Goal: Task Accomplishment & Management: Manage account settings

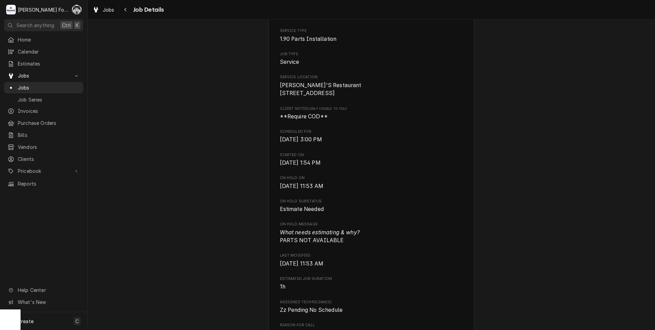
scroll to position [114, 0]
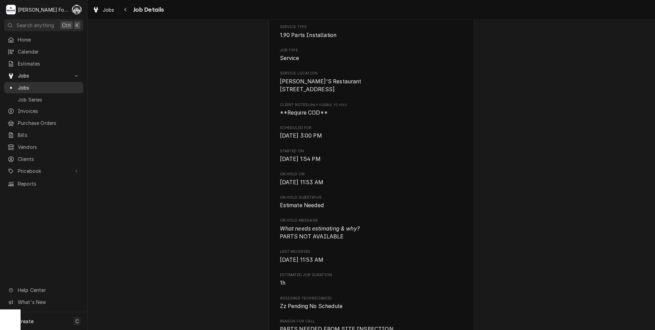
click at [29, 84] on span "Jobs" at bounding box center [49, 87] width 62 height 7
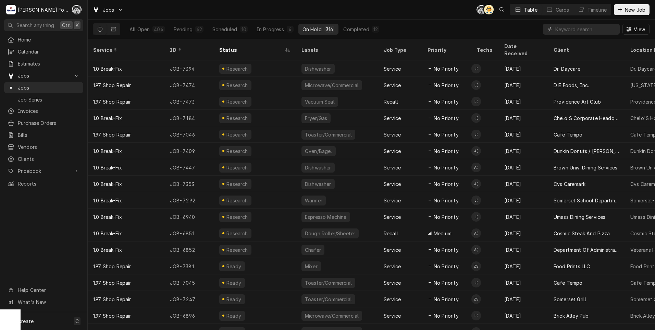
type input "+"
type input "7443"
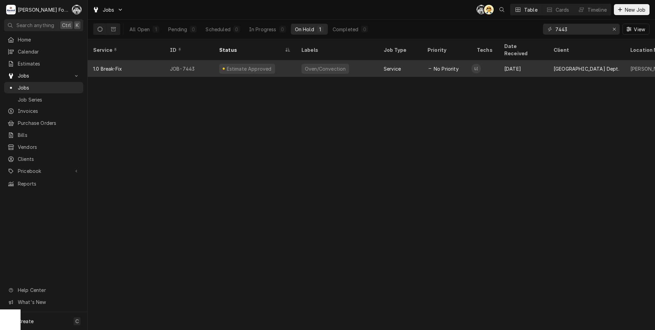
click at [348, 60] on div "Oven/Convection" at bounding box center [337, 68] width 82 height 16
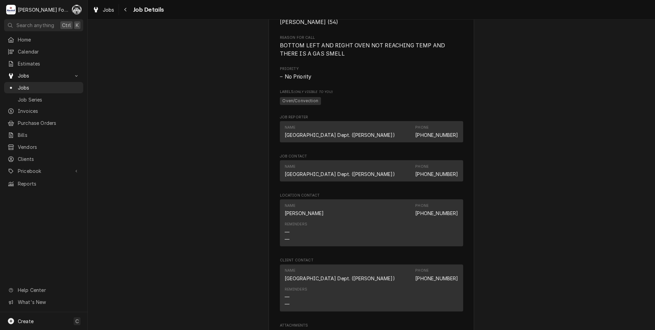
scroll to position [686, 0]
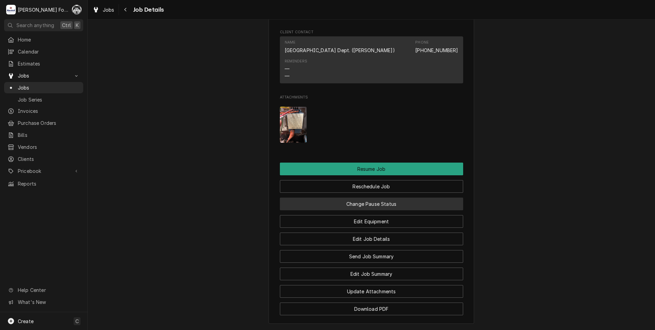
click at [360, 210] on button "Change Pause Status" at bounding box center [371, 203] width 183 height 13
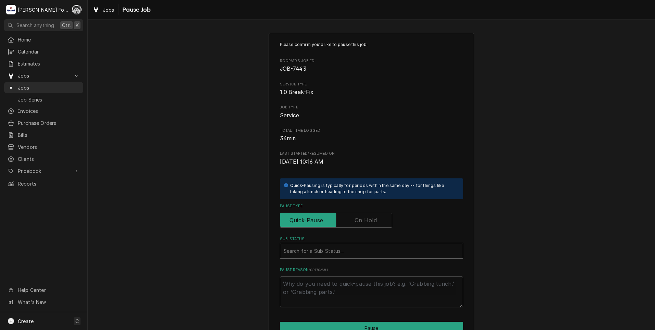
click at [354, 212] on div "Pause Type" at bounding box center [371, 215] width 183 height 24
click at [356, 219] on label "Pause Type" at bounding box center [336, 220] width 112 height 15
click at [356, 219] on input "Pause Type" at bounding box center [336, 220] width 106 height 15
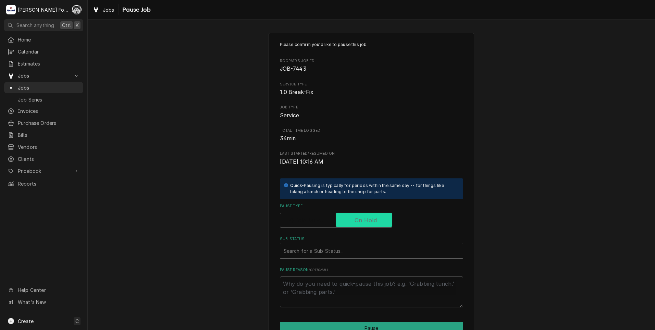
checkbox input "true"
click at [340, 250] on div "Sub-Status" at bounding box center [372, 250] width 176 height 12
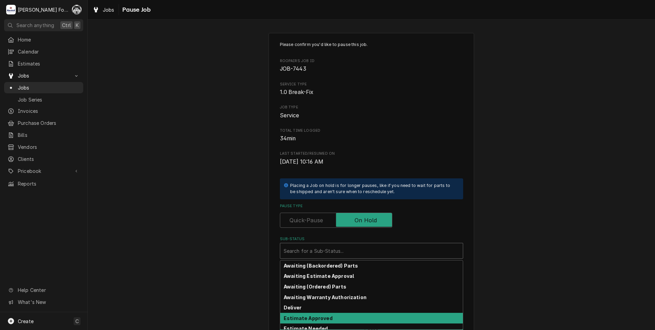
scroll to position [109, 0]
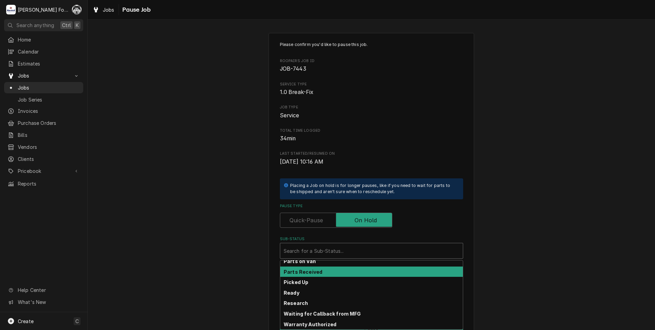
click at [315, 274] on div "Parts Received" at bounding box center [371, 271] width 183 height 11
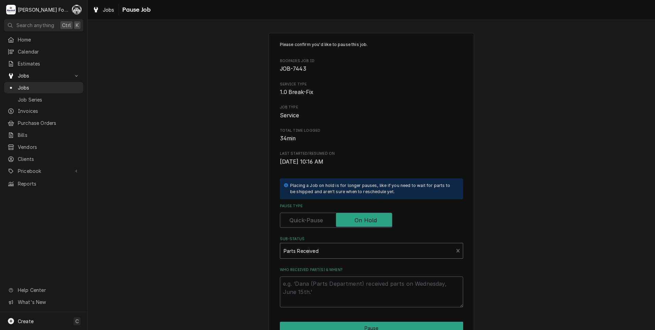
click at [311, 272] on label "Who received part(s) & when?" at bounding box center [371, 269] width 183 height 5
click at [311, 276] on textarea "Who received part(s) & when?" at bounding box center [371, 291] width 183 height 31
click at [313, 282] on textarea "Who received part(s) & when?" at bounding box center [371, 291] width 183 height 31
type textarea "x"
type textarea "9"
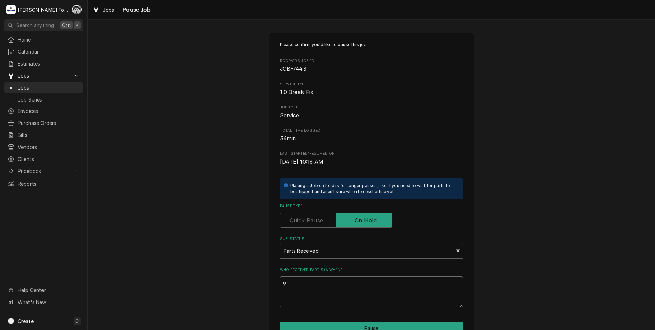
type textarea "x"
type textarea "9/"
type textarea "x"
type textarea "9/2"
type textarea "x"
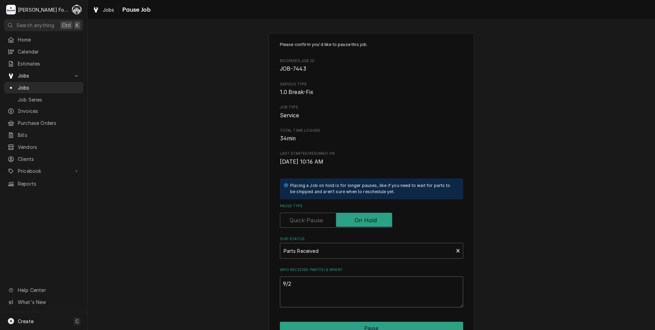
type textarea "9/23"
type textarea "x"
type textarea "9/23/"
type textarea "x"
type textarea "9/23/2"
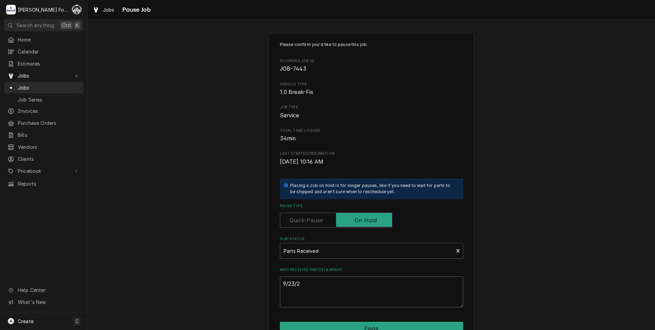
type textarea "x"
type textarea "9/23/20"
type textarea "x"
type textarea "9/23/202"
type textarea "x"
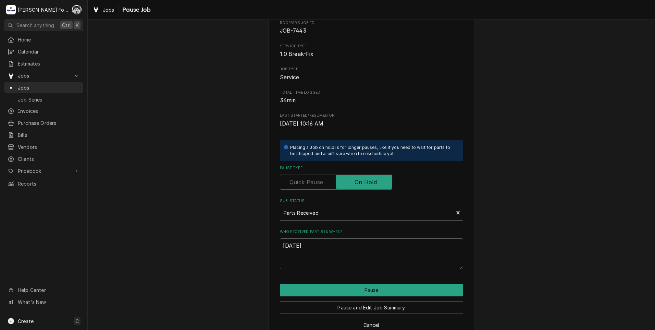
scroll to position [54, 0]
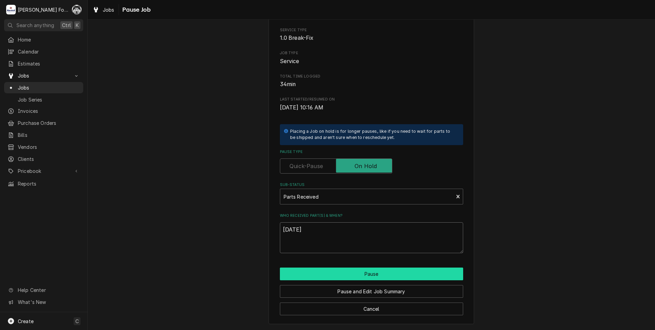
type textarea "9/23/2025"
click at [309, 275] on button "Pause" at bounding box center [371, 273] width 183 height 13
type textarea "x"
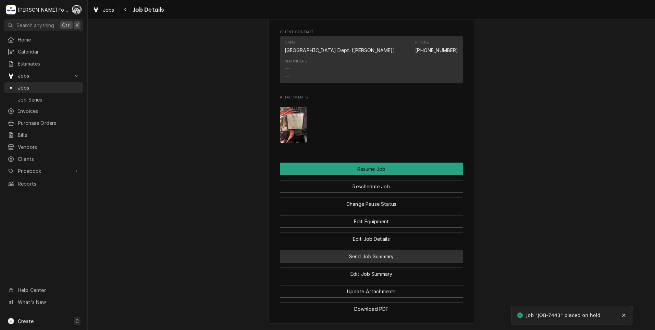
scroll to position [823, 0]
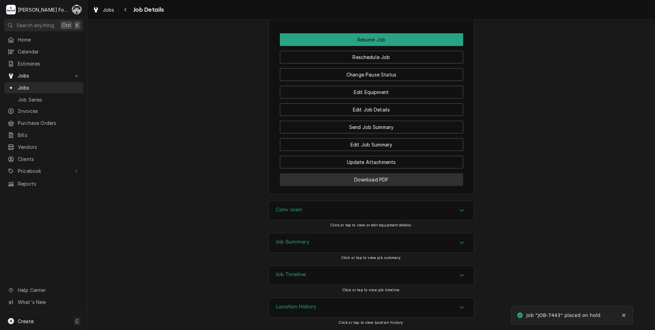
click at [361, 176] on button "Download PDF" at bounding box center [371, 179] width 183 height 13
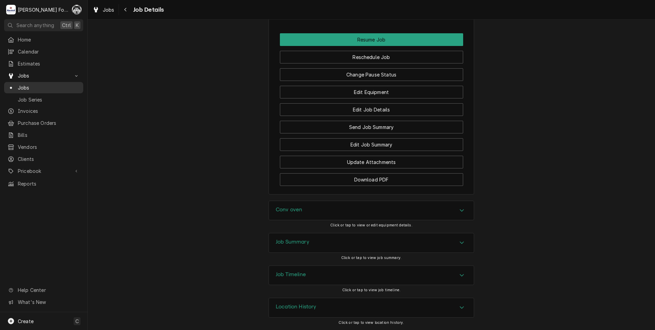
click at [26, 84] on span "Jobs" at bounding box center [49, 87] width 62 height 7
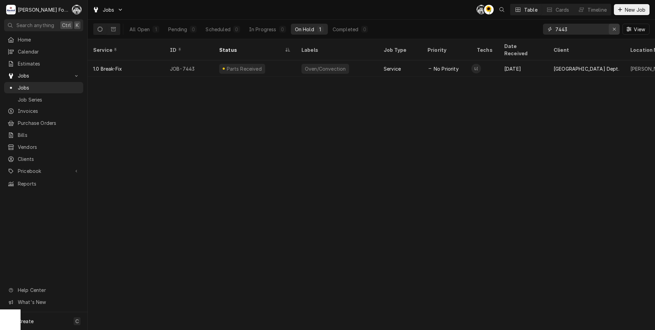
click at [615, 30] on icon "Erase input" at bounding box center [615, 29] width 4 height 5
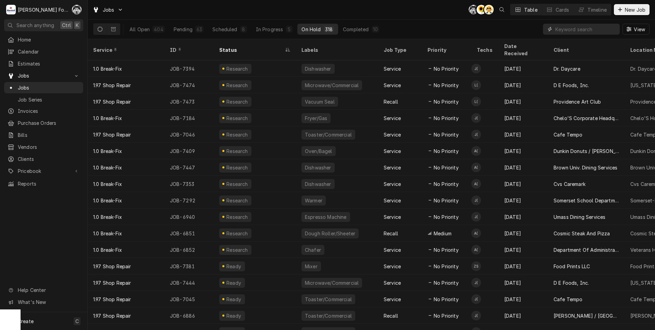
click at [595, 33] on input "Dynamic Content Wrapper" at bounding box center [586, 29] width 61 height 11
type input "NOT"
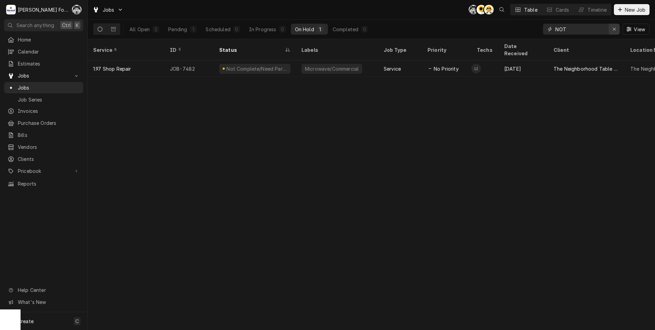
click at [614, 28] on icon "Erase input" at bounding box center [615, 29] width 4 height 5
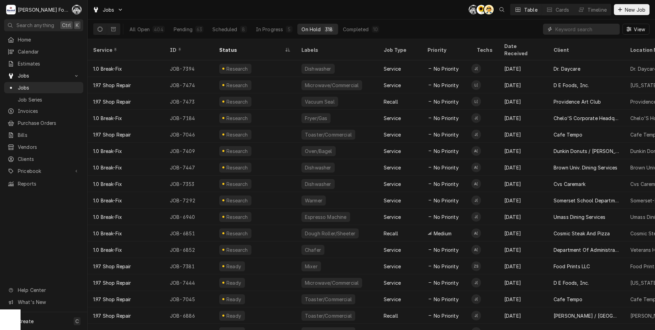
click at [565, 28] on input "Dynamic Content Wrapper" at bounding box center [586, 29] width 61 height 11
type input "7414"
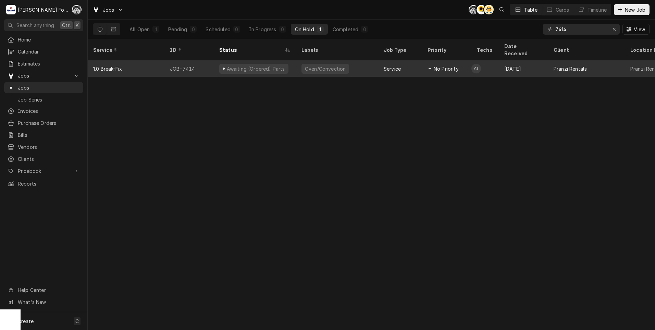
click at [295, 64] on div "Awaiting (Ordered) Parts" at bounding box center [255, 68] width 82 height 16
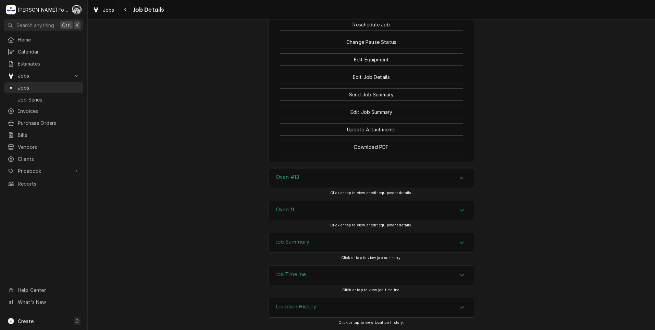
scroll to position [807, 0]
click at [320, 176] on div "Oven #13" at bounding box center [371, 177] width 205 height 19
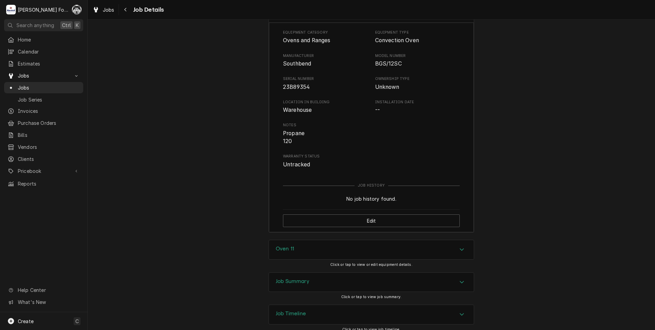
scroll to position [1011, 0]
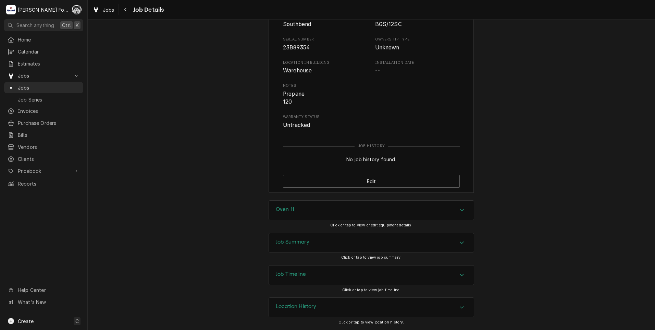
click at [314, 212] on div "Oven 11" at bounding box center [371, 210] width 205 height 19
